Goal: Find specific page/section: Find specific page/section

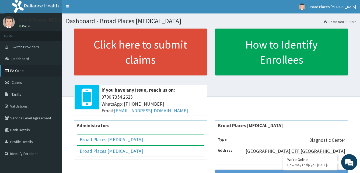
click at [21, 71] on link "PA Code" at bounding box center [31, 71] width 62 height 12
click at [27, 60] on span "Dashboard" at bounding box center [21, 58] width 18 height 5
